Goal: Check status: Check status

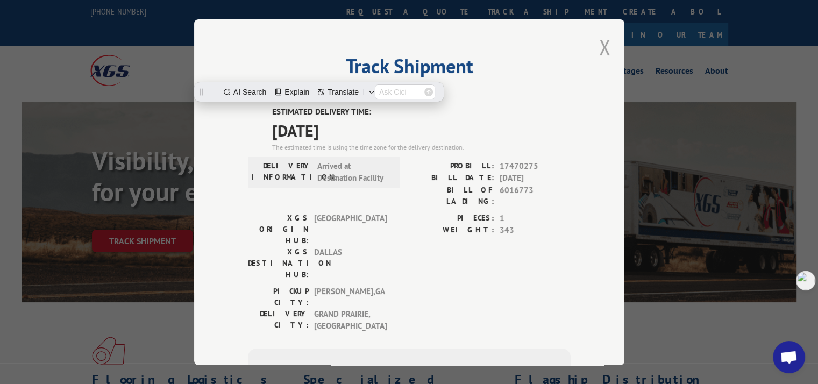
click at [600, 46] on button "Close modal" at bounding box center [605, 47] width 12 height 29
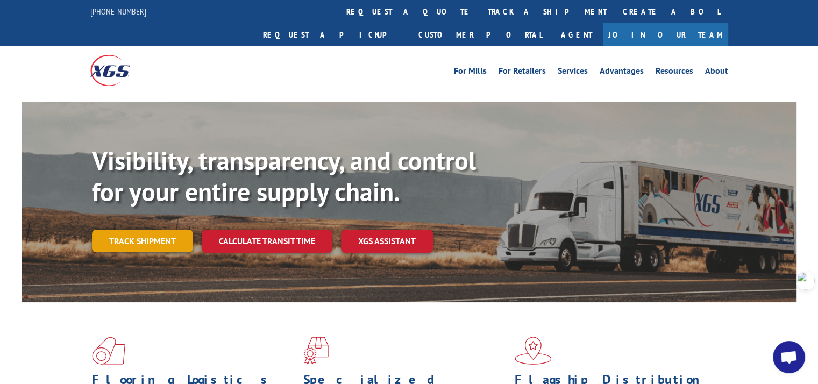
click at [138, 230] on link "Track shipment" at bounding box center [142, 241] width 101 height 23
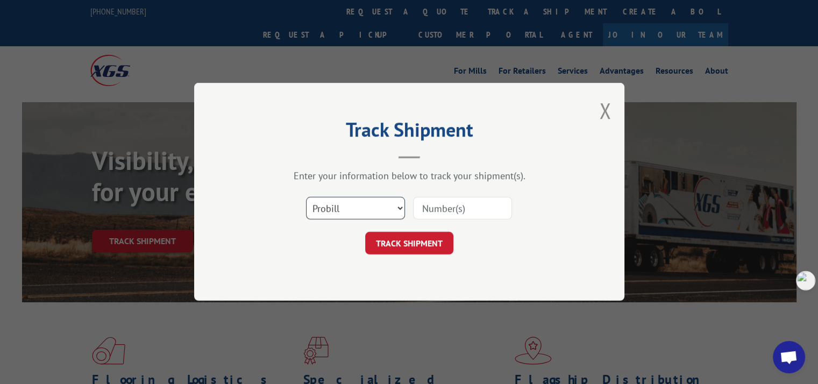
drag, startPoint x: 349, startPoint y: 208, endPoint x: 349, endPoint y: 215, distance: 6.5
click at [349, 208] on select "Select category... Probill BOL PO" at bounding box center [355, 208] width 99 height 23
select select "po"
click at [306, 197] on select "Select category... Probill BOL PO" at bounding box center [355, 208] width 99 height 23
click at [441, 209] on input at bounding box center [462, 208] width 99 height 23
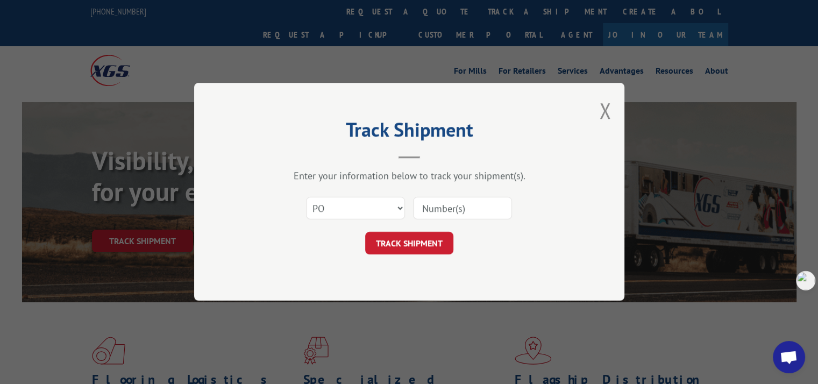
paste input "295498032"
type input "295498032"
click at [427, 247] on button "TRACK SHIPMENT" at bounding box center [409, 243] width 88 height 23
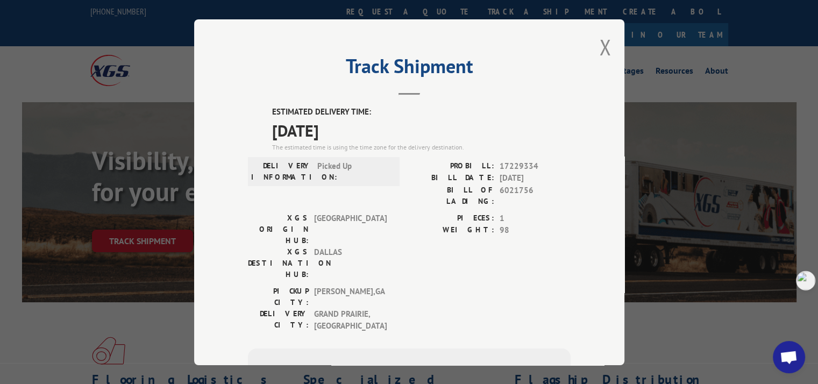
drag, startPoint x: 262, startPoint y: 108, endPoint x: 353, endPoint y: 128, distance: 93.7
click at [353, 128] on div "ESTIMATED DELIVERY TIME: [DATE] The estimated time is using the time zone for t…" at bounding box center [409, 300] width 323 height 388
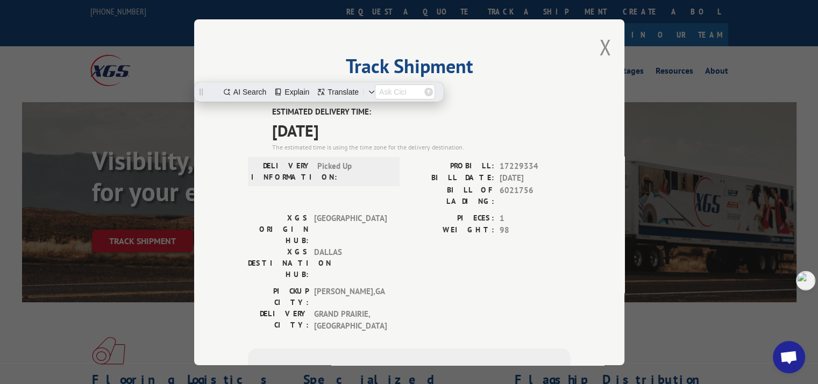
copy div "ESTIMATED DELIVERY TIME: [DATE]"
click at [599, 49] on button "Close modal" at bounding box center [605, 47] width 12 height 29
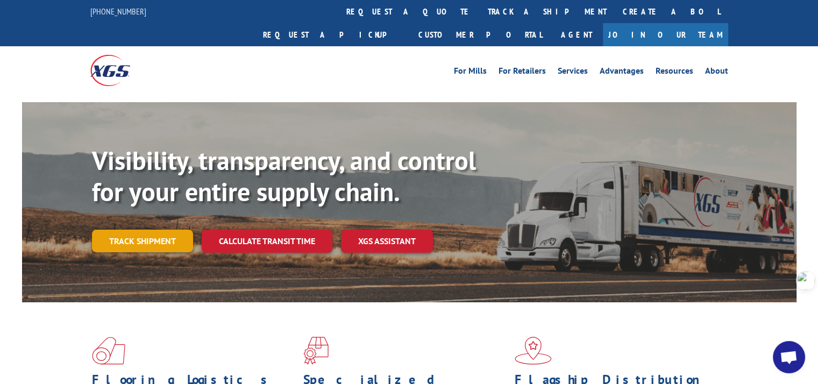
click at [156, 230] on link "Track shipment" at bounding box center [142, 241] width 101 height 23
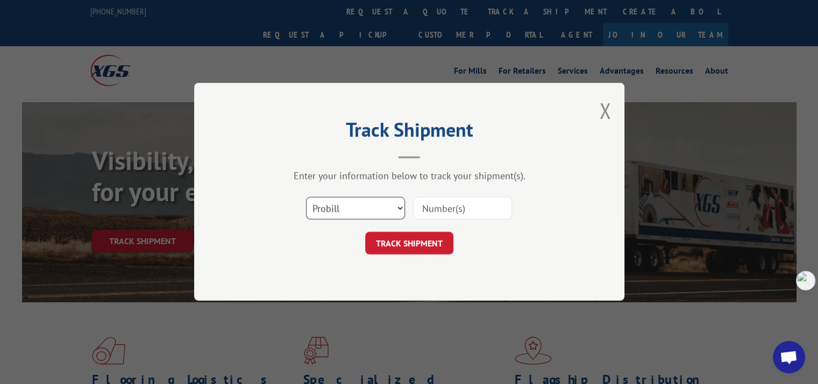
click at [346, 206] on select "Select category... Probill BOL PO" at bounding box center [355, 208] width 99 height 23
select select "po"
click at [306, 197] on select "Select category... Probill BOL PO" at bounding box center [355, 208] width 99 height 23
click at [469, 211] on input at bounding box center [462, 208] width 99 height 23
paste input "295515440"
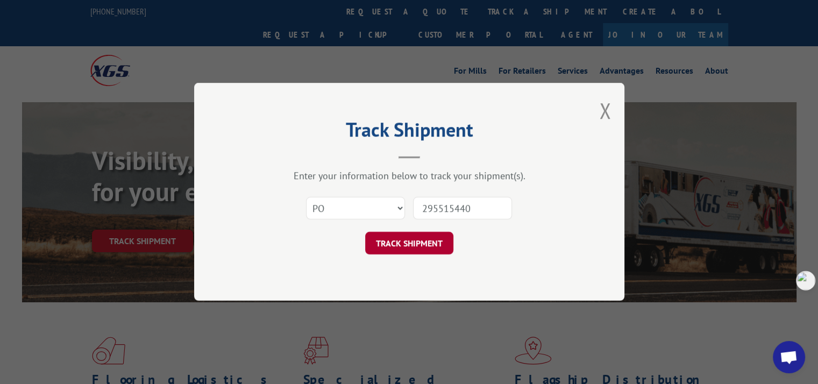
type input "295515440"
click at [424, 235] on button "TRACK SHIPMENT" at bounding box center [409, 243] width 88 height 23
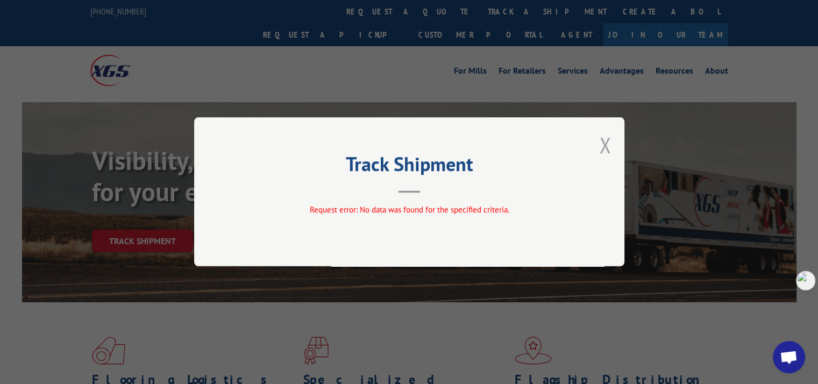
click at [606, 145] on button "Close modal" at bounding box center [605, 145] width 12 height 29
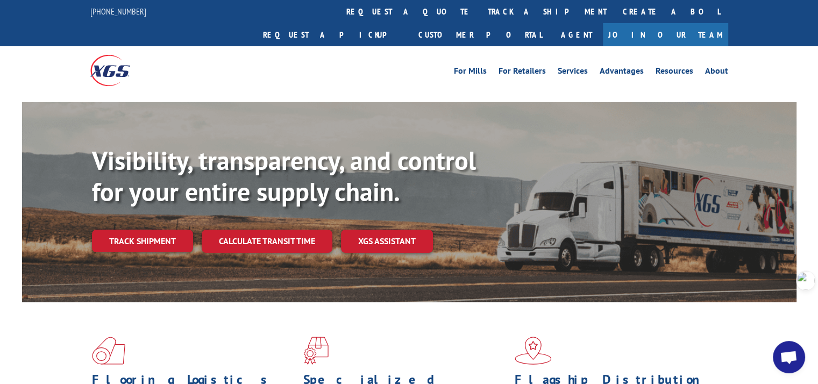
click at [164, 204] on div "Visibility, transparency, and control for your entire supply chain. Track shipm…" at bounding box center [444, 220] width 705 height 150
click at [162, 230] on link "Track shipment" at bounding box center [142, 241] width 101 height 23
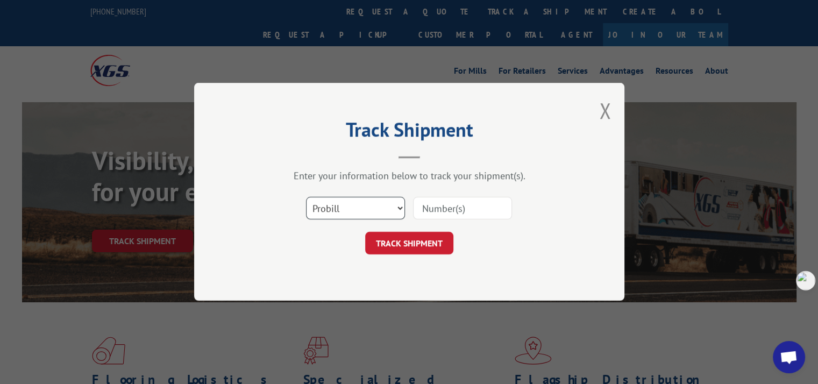
click at [342, 211] on select "Select category... Probill BOL PO" at bounding box center [355, 208] width 99 height 23
select select "po"
click at [306, 197] on select "Select category... Probill BOL PO" at bounding box center [355, 208] width 99 height 23
click at [477, 207] on input at bounding box center [462, 208] width 99 height 23
paste input "295529580"
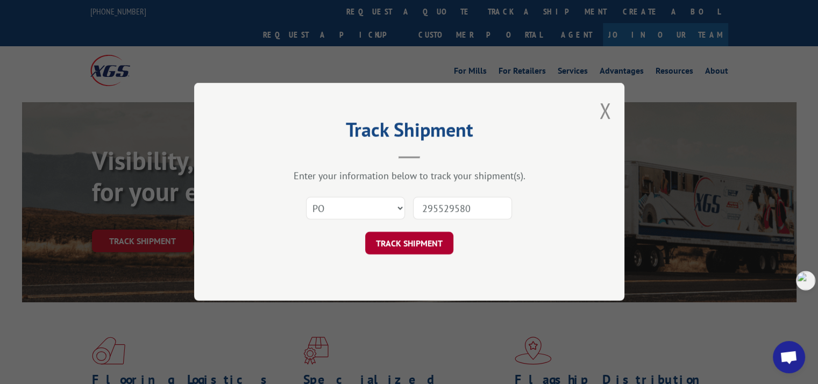
type input "295529580"
click at [408, 243] on button "TRACK SHIPMENT" at bounding box center [409, 243] width 88 height 23
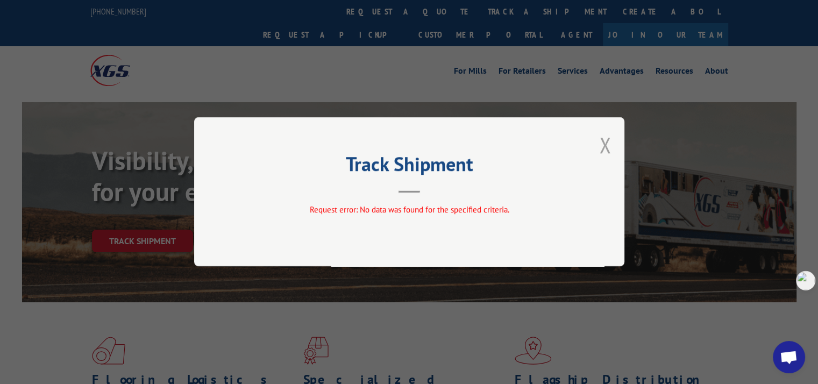
click at [606, 146] on button "Close modal" at bounding box center [605, 145] width 12 height 29
